Goal: Find specific page/section: Find specific page/section

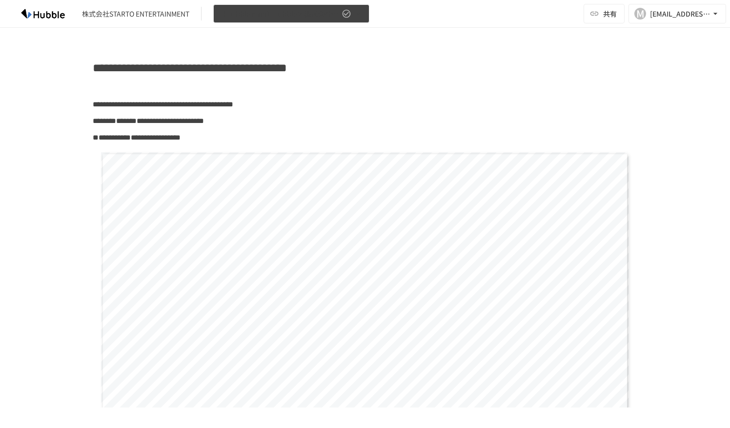
click at [364, 11] on button "【Hubble mini】Hubble×株式会社STARTO ENTERTAINMENT" at bounding box center [291, 13] width 156 height 19
click at [364, 11] on div at bounding box center [365, 214] width 730 height 428
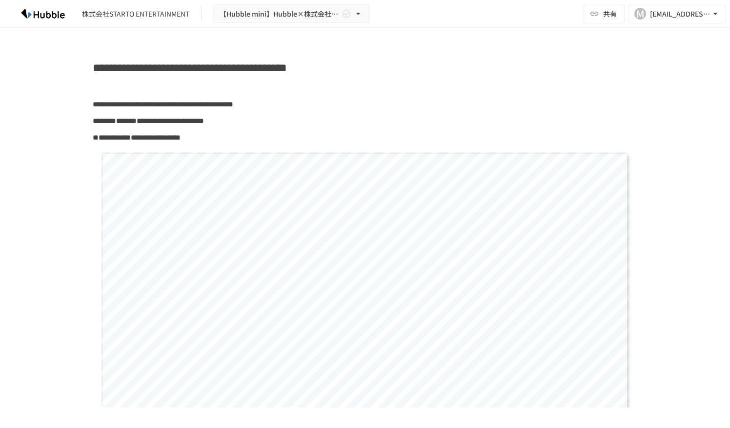
click at [180, 13] on div "株式会社STARTO ENTERTAINMENT" at bounding box center [135, 14] width 107 height 10
click at [650, 15] on div "[EMAIL_ADDRESS][DOMAIN_NAME]" at bounding box center [680, 14] width 61 height 12
click at [575, 67] on div at bounding box center [365, 214] width 730 height 428
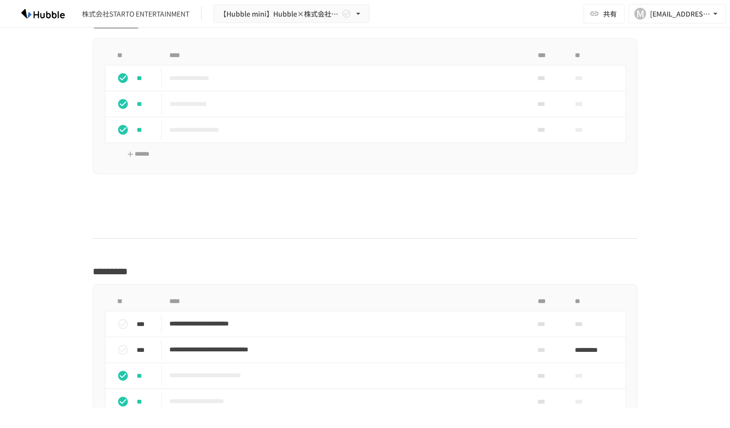
scroll to position [1396, 0]
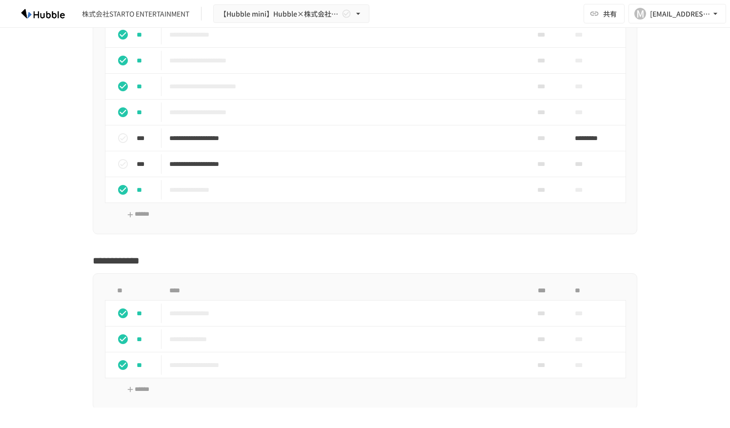
click at [37, 18] on img at bounding box center [43, 14] width 62 height 16
click at [50, 14] on img at bounding box center [43, 14] width 62 height 16
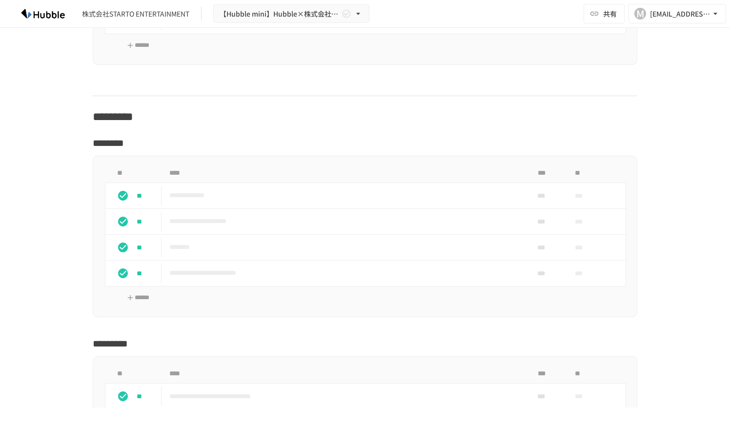
scroll to position [518, 0]
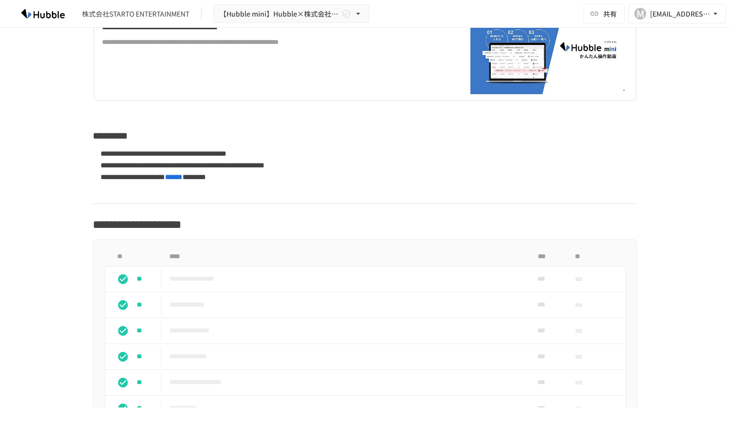
click at [129, 12] on div "株式会社STARTO ENTERTAINMENT" at bounding box center [135, 14] width 107 height 10
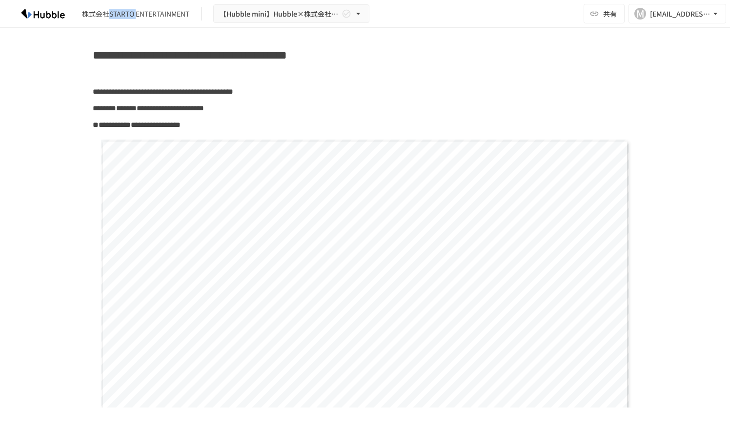
scroll to position [0, 0]
